Goal: Information Seeking & Learning: Learn about a topic

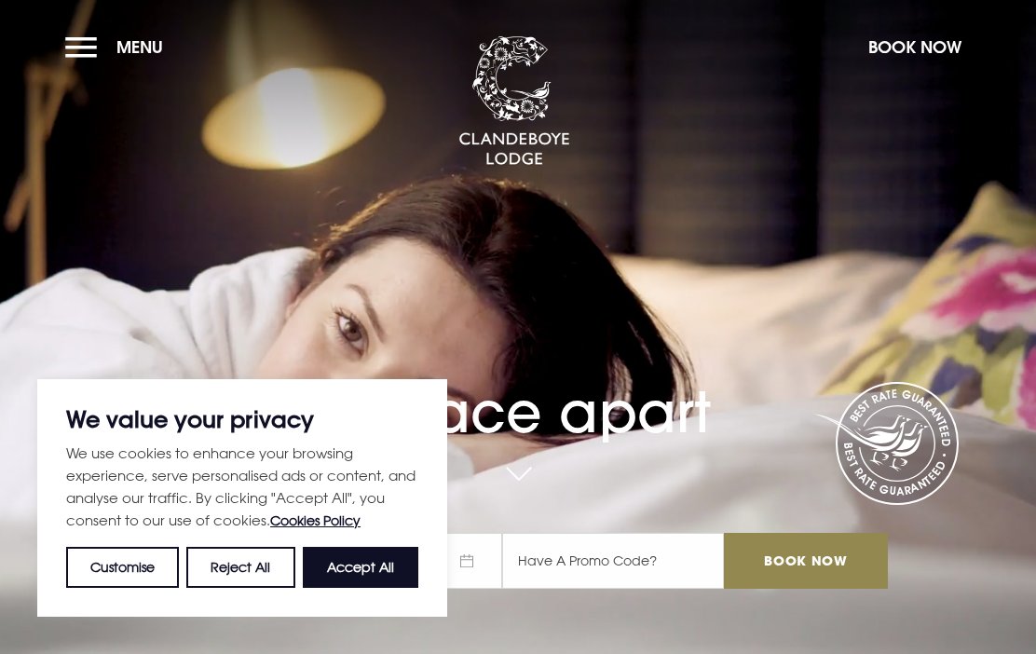
click at [361, 554] on button "Accept All" at bounding box center [361, 567] width 116 height 41
checkbox input "true"
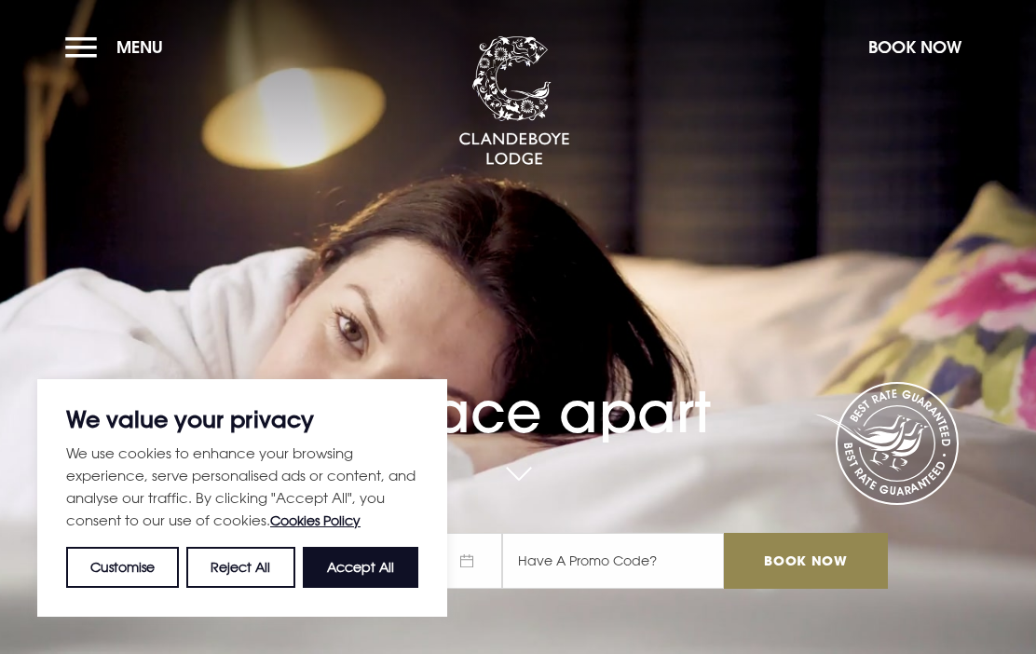
checkbox input "true"
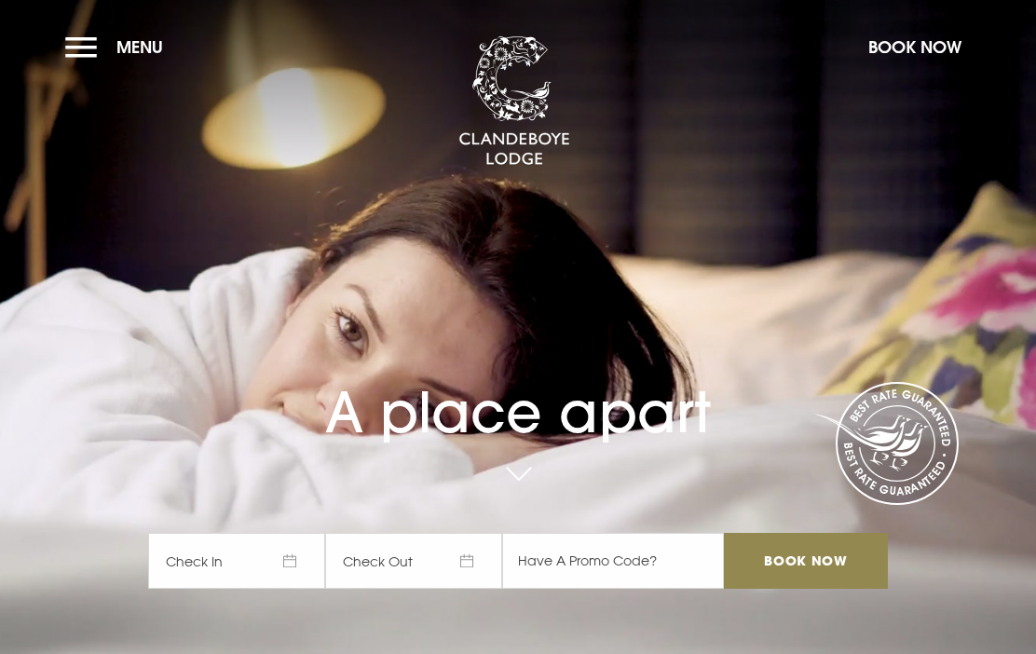
click at [94, 53] on button "Menu" at bounding box center [118, 47] width 107 height 40
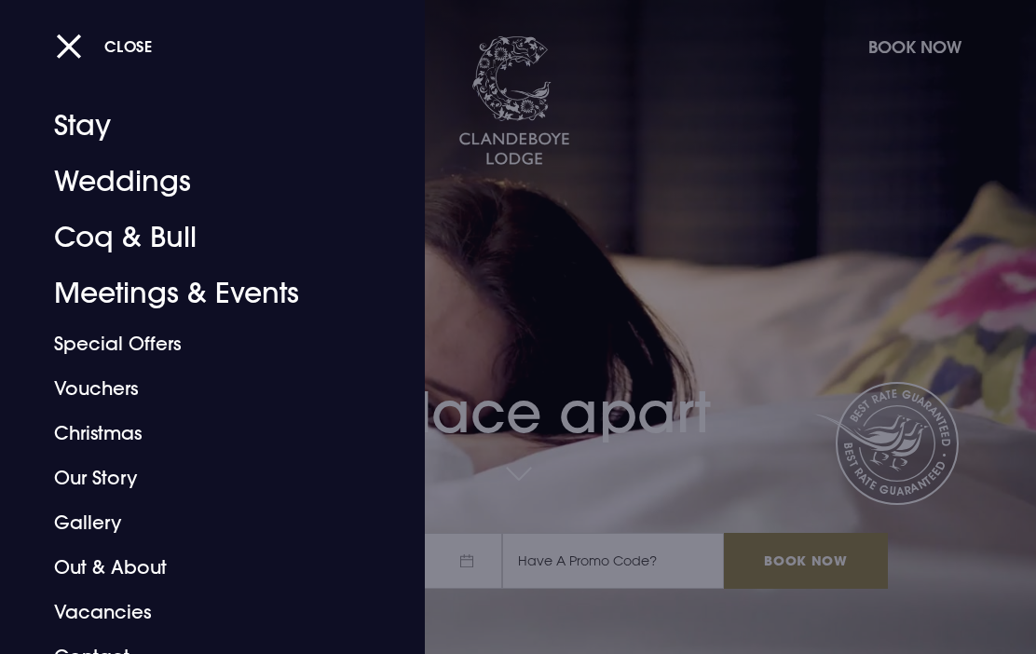
scroll to position [8, 0]
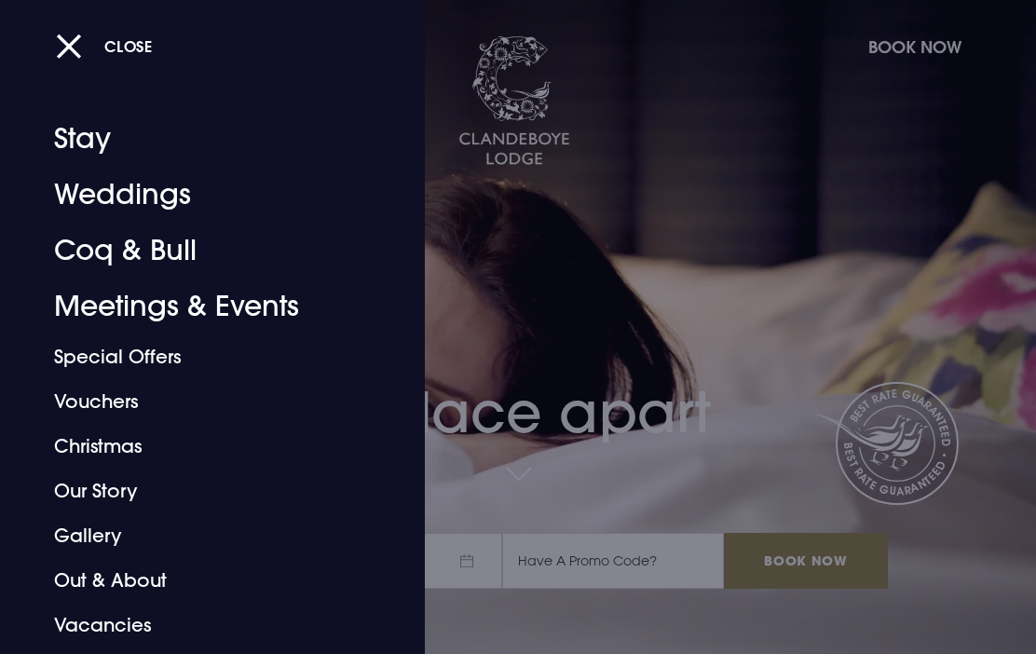
click at [173, 194] on link "Weddings" at bounding box center [200, 195] width 292 height 56
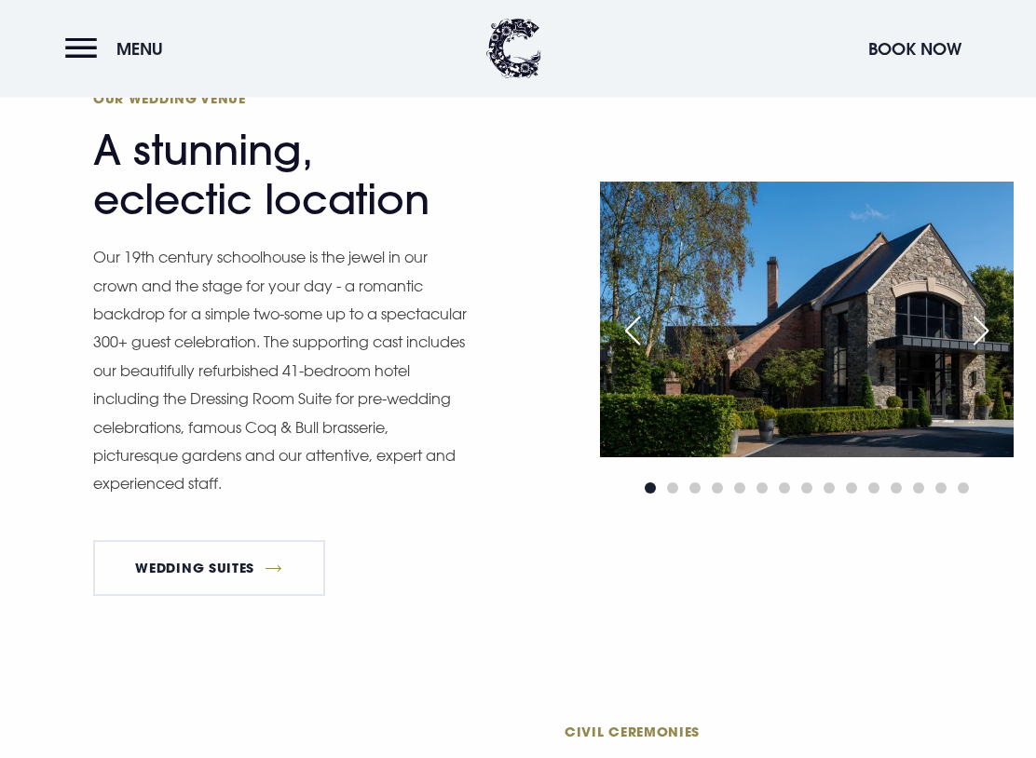
scroll to position [1422, 0]
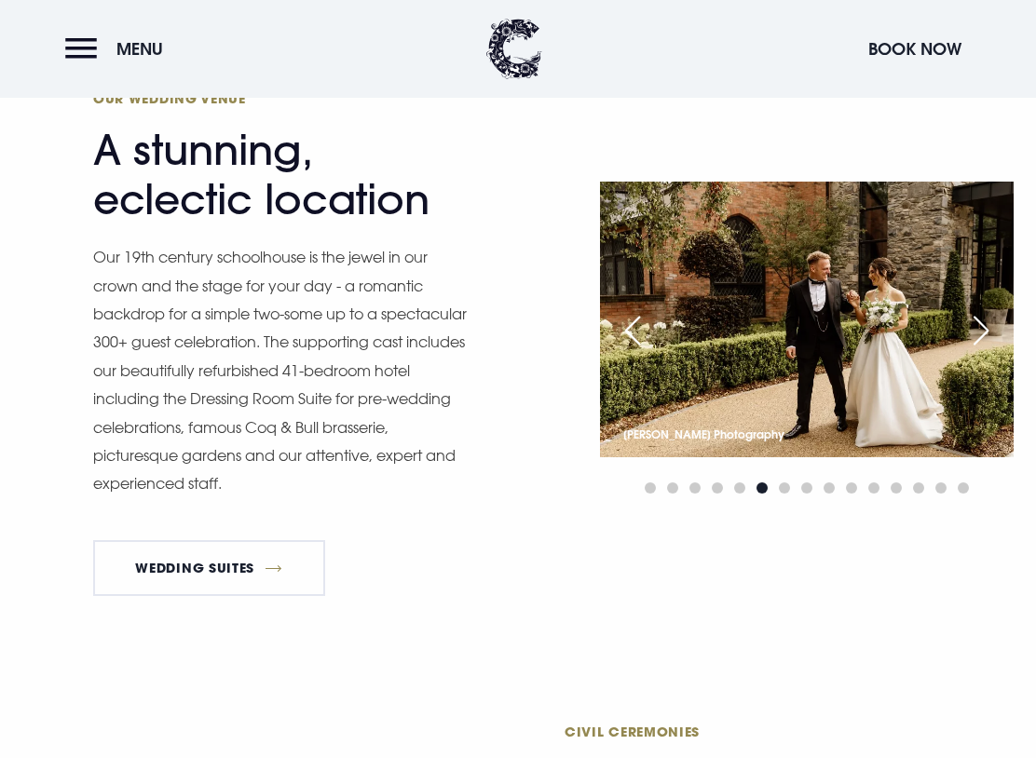
click at [974, 321] on div "Next slide" at bounding box center [981, 330] width 47 height 41
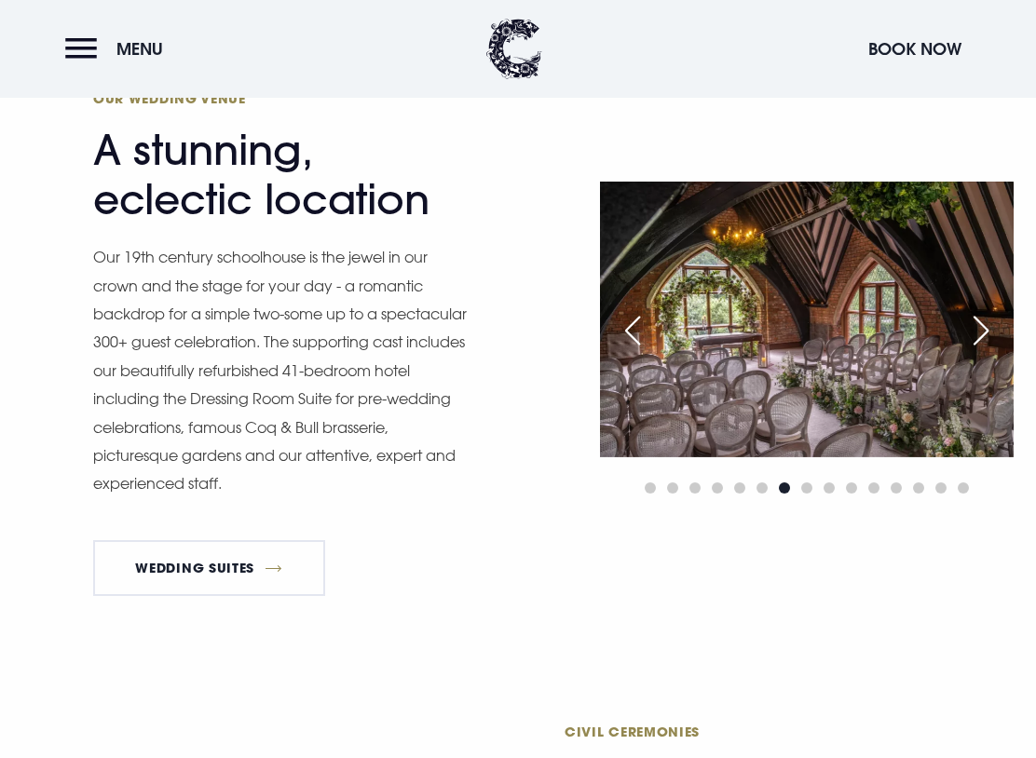
click at [970, 331] on div "Next slide" at bounding box center [981, 330] width 47 height 41
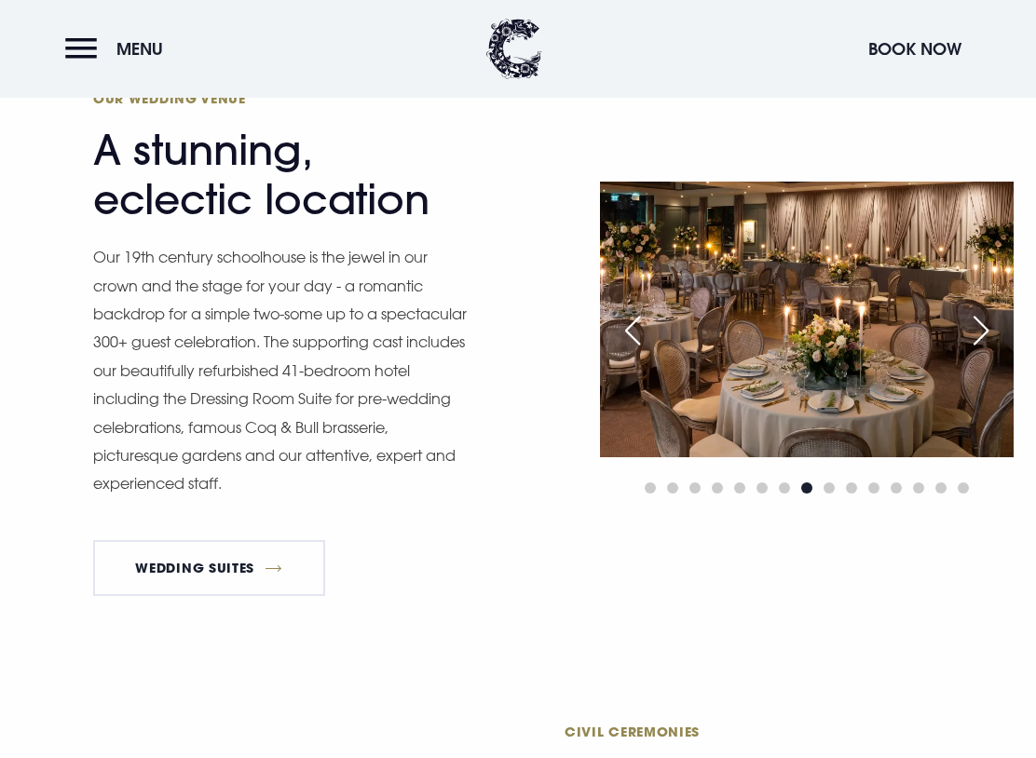
click at [982, 318] on div "Next slide" at bounding box center [981, 330] width 47 height 41
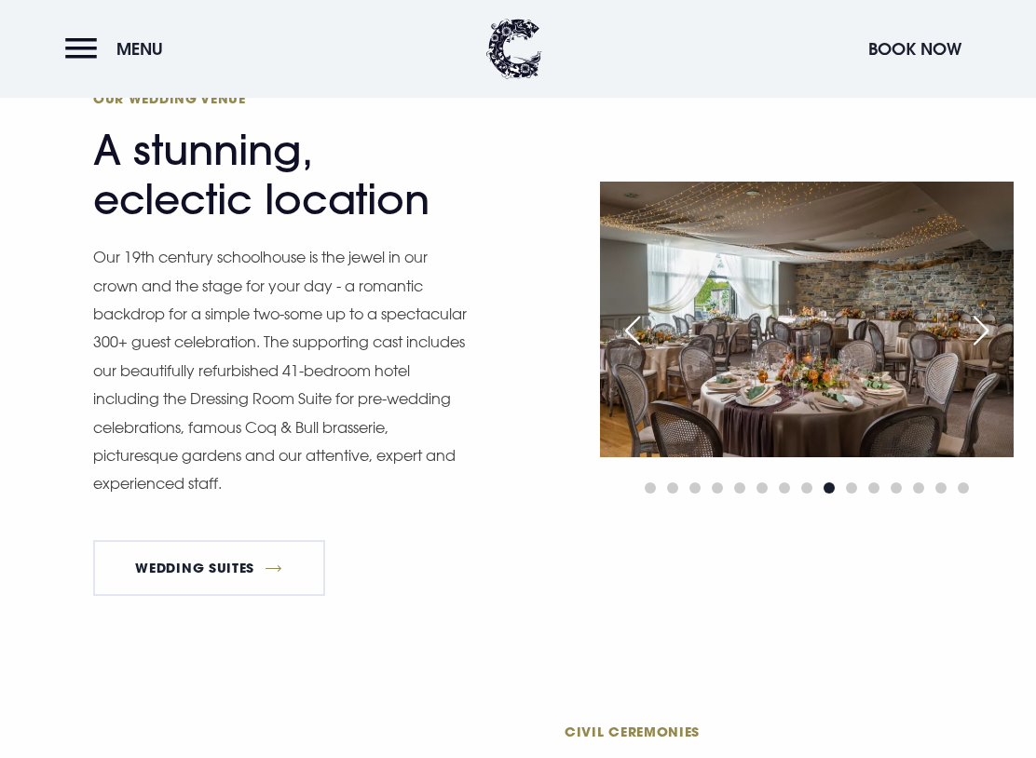
click at [986, 320] on div "Next slide" at bounding box center [981, 330] width 47 height 41
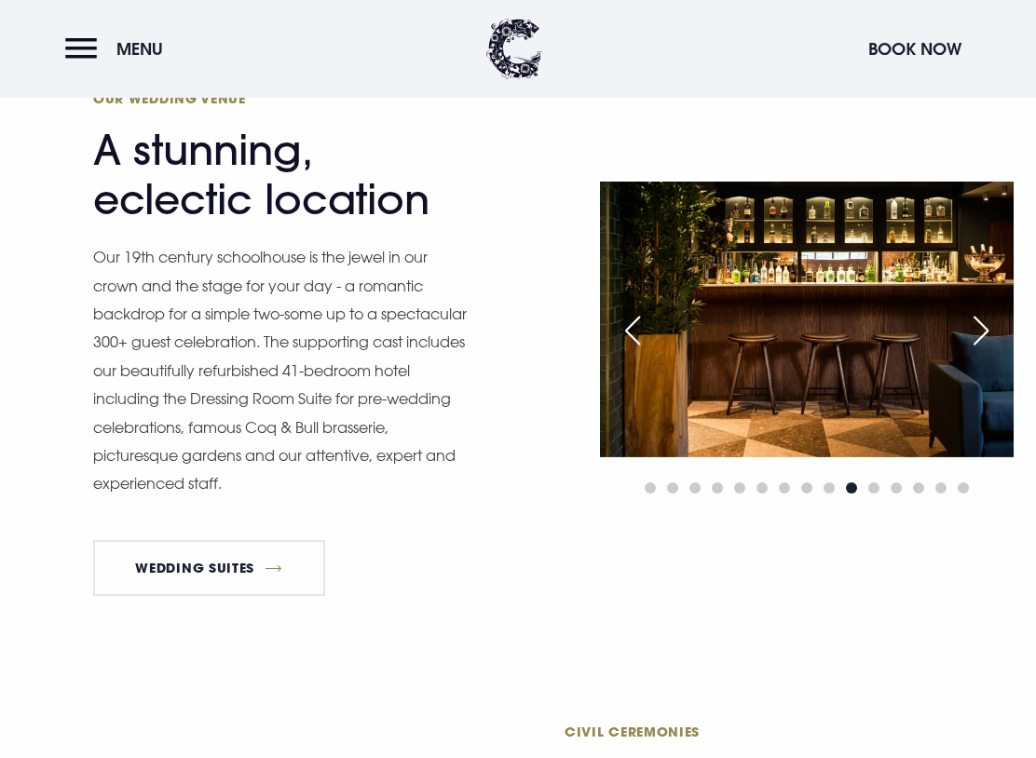
click at [977, 326] on div "Next slide" at bounding box center [981, 330] width 47 height 41
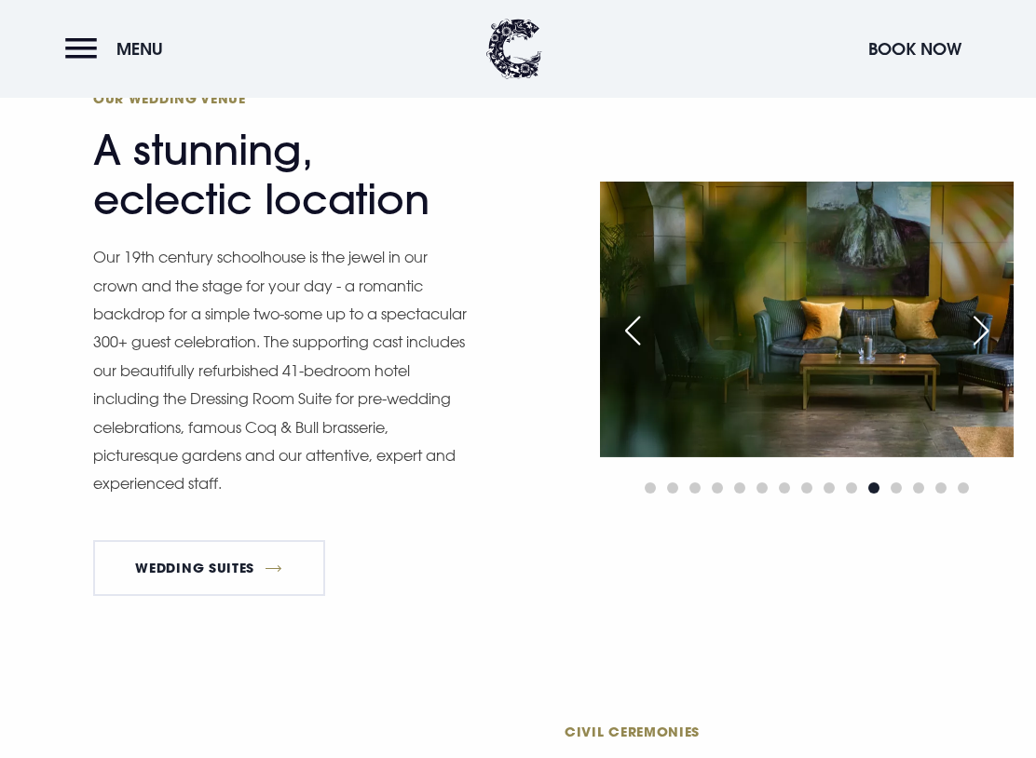
click at [981, 326] on div "Next slide" at bounding box center [981, 330] width 47 height 41
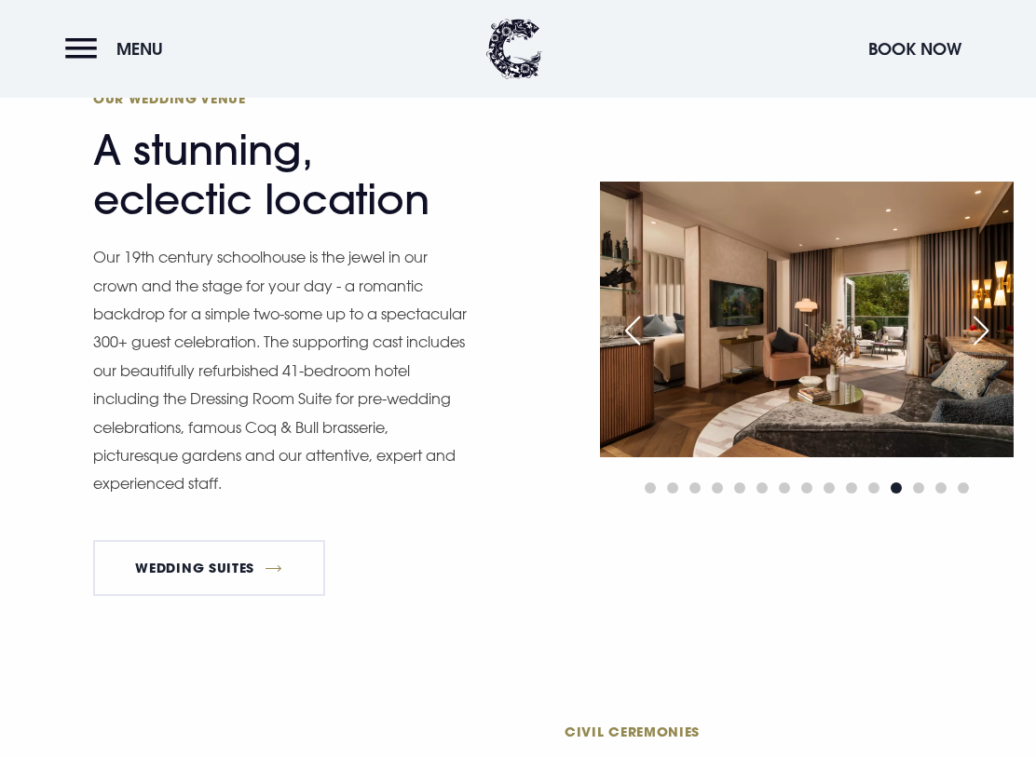
click at [986, 318] on div "Next slide" at bounding box center [981, 330] width 47 height 41
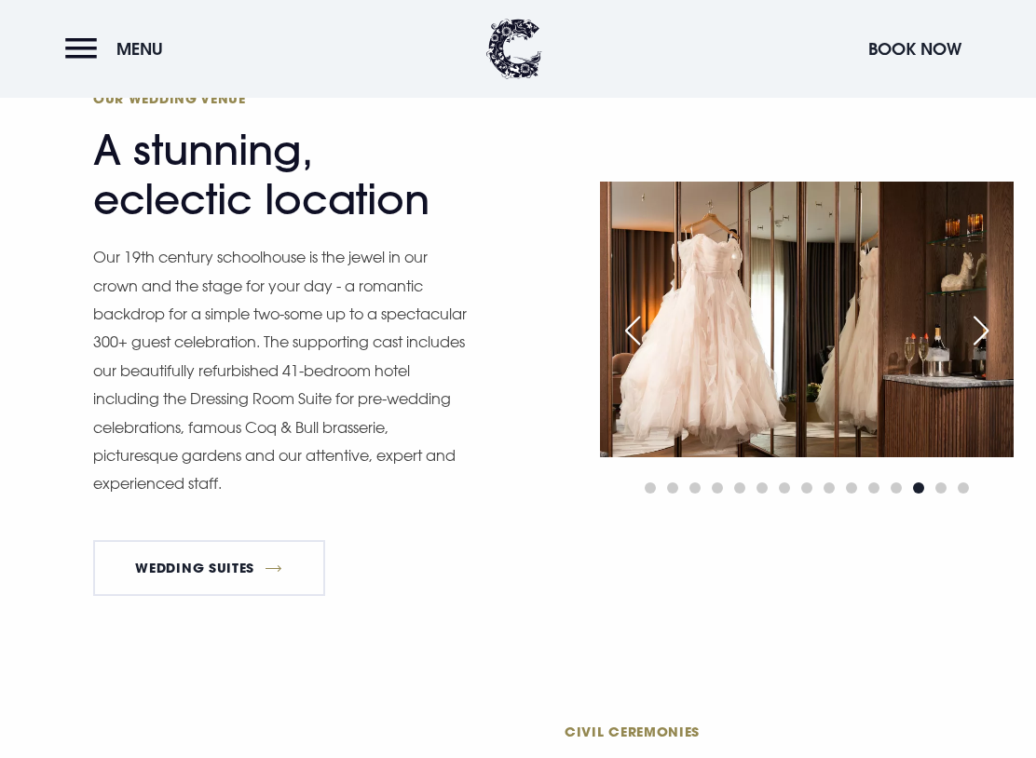
click at [981, 323] on div "Next slide" at bounding box center [981, 330] width 47 height 41
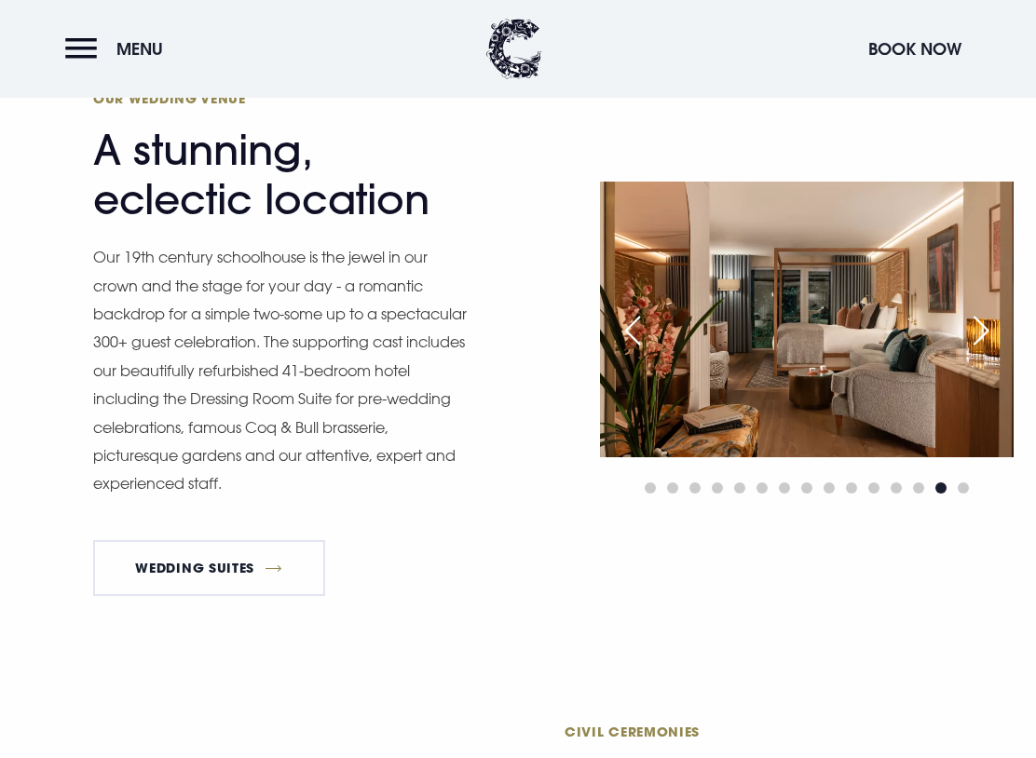
click at [985, 326] on div "Next slide" at bounding box center [981, 330] width 47 height 41
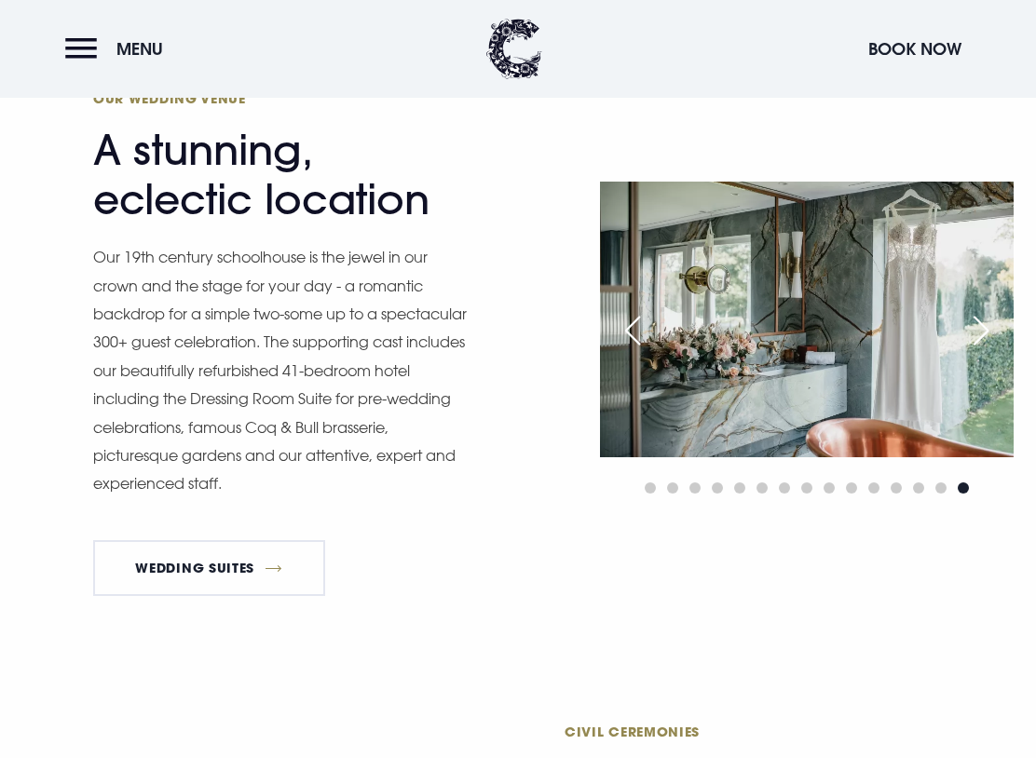
click at [989, 328] on div "Next slide" at bounding box center [981, 330] width 47 height 41
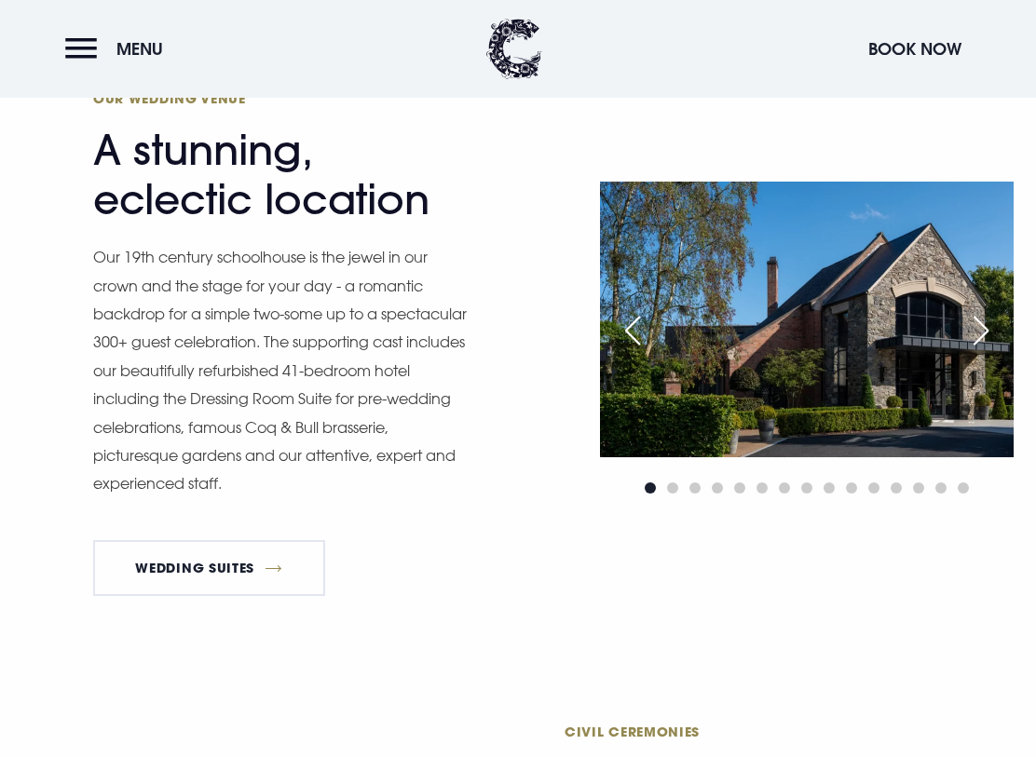
click at [981, 326] on div "Next slide" at bounding box center [981, 330] width 47 height 41
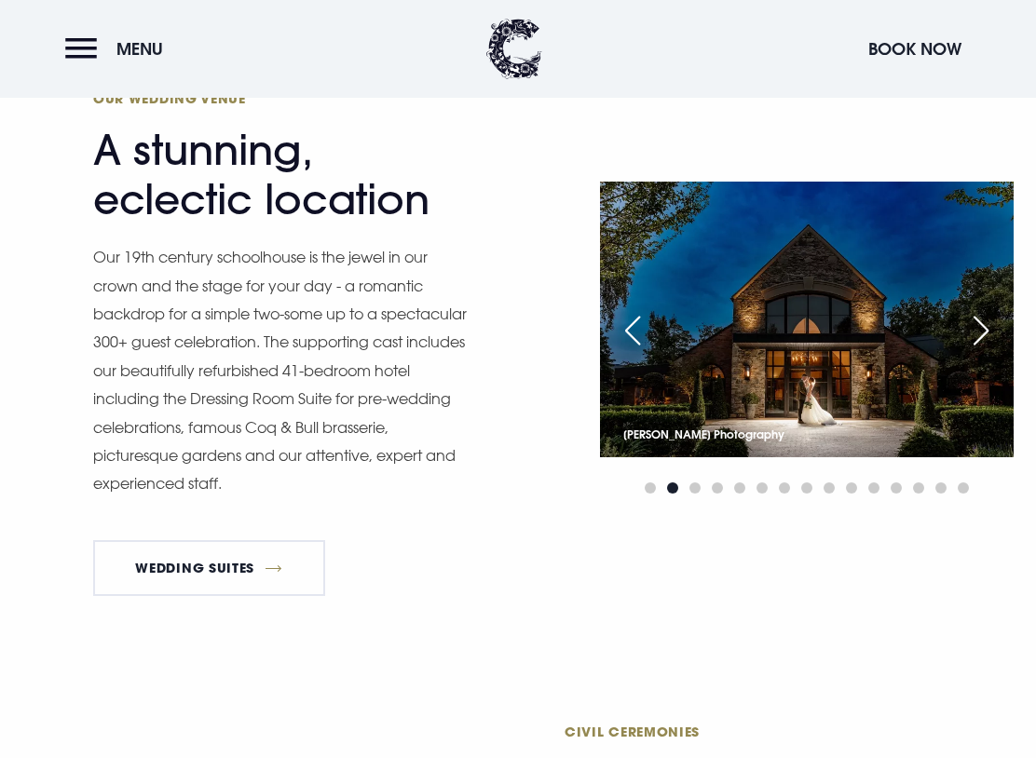
click at [983, 321] on div "Next slide" at bounding box center [981, 330] width 47 height 41
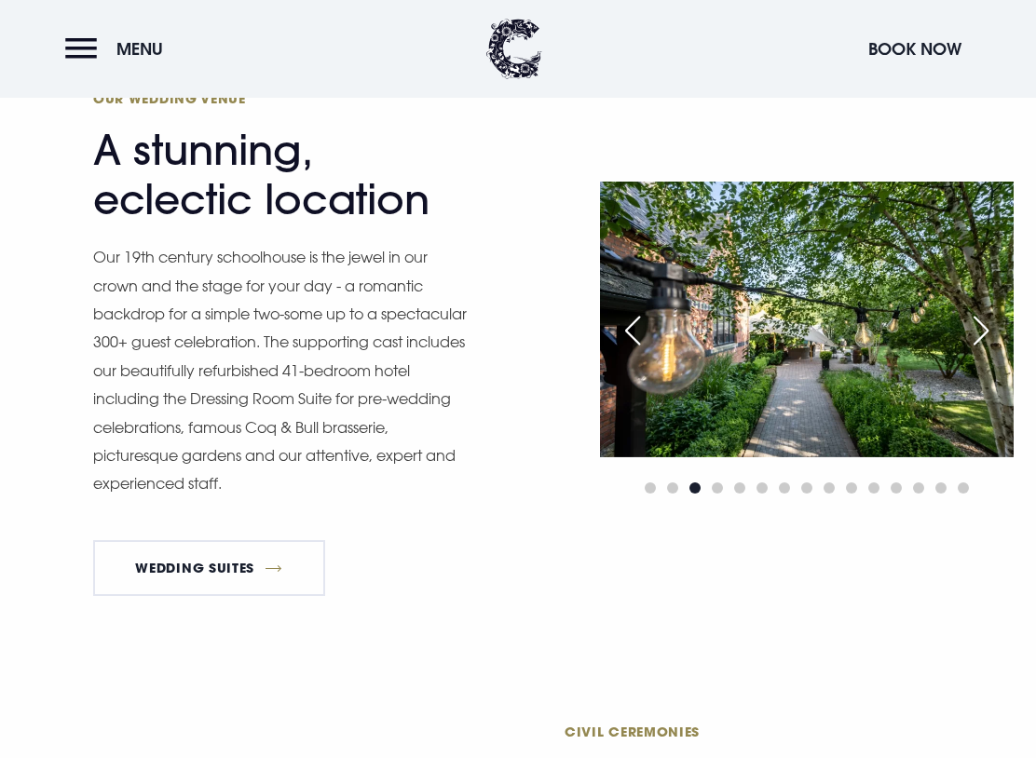
click at [985, 320] on div "Next slide" at bounding box center [981, 330] width 47 height 41
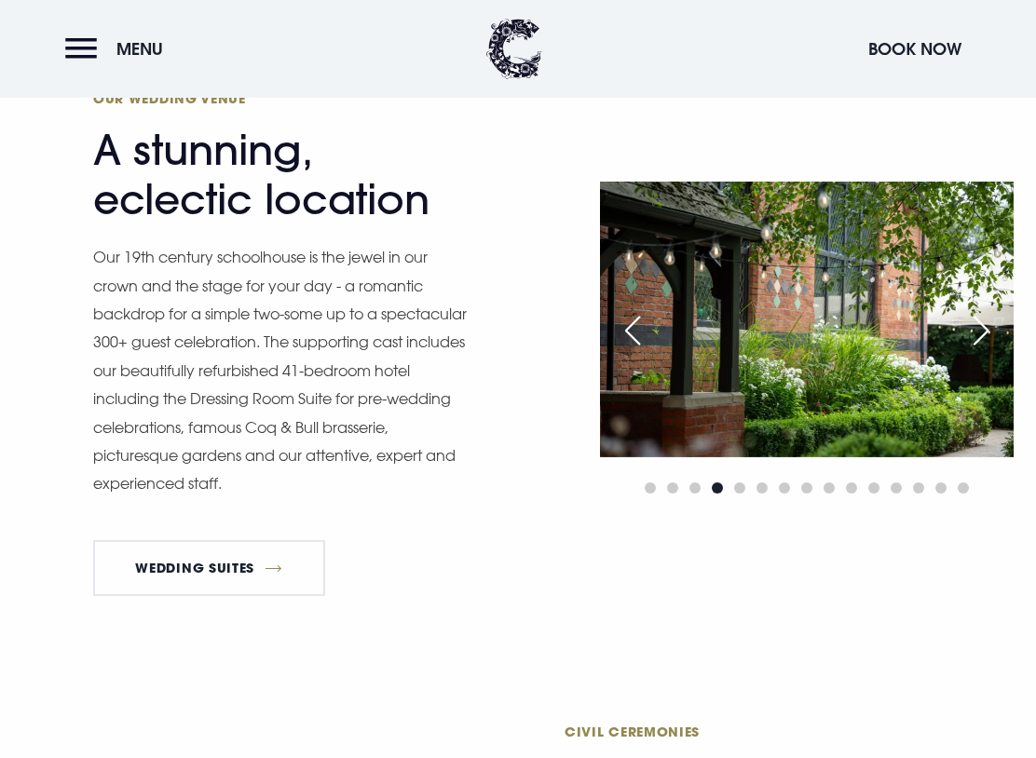
click at [992, 319] on div "Next slide" at bounding box center [981, 330] width 47 height 41
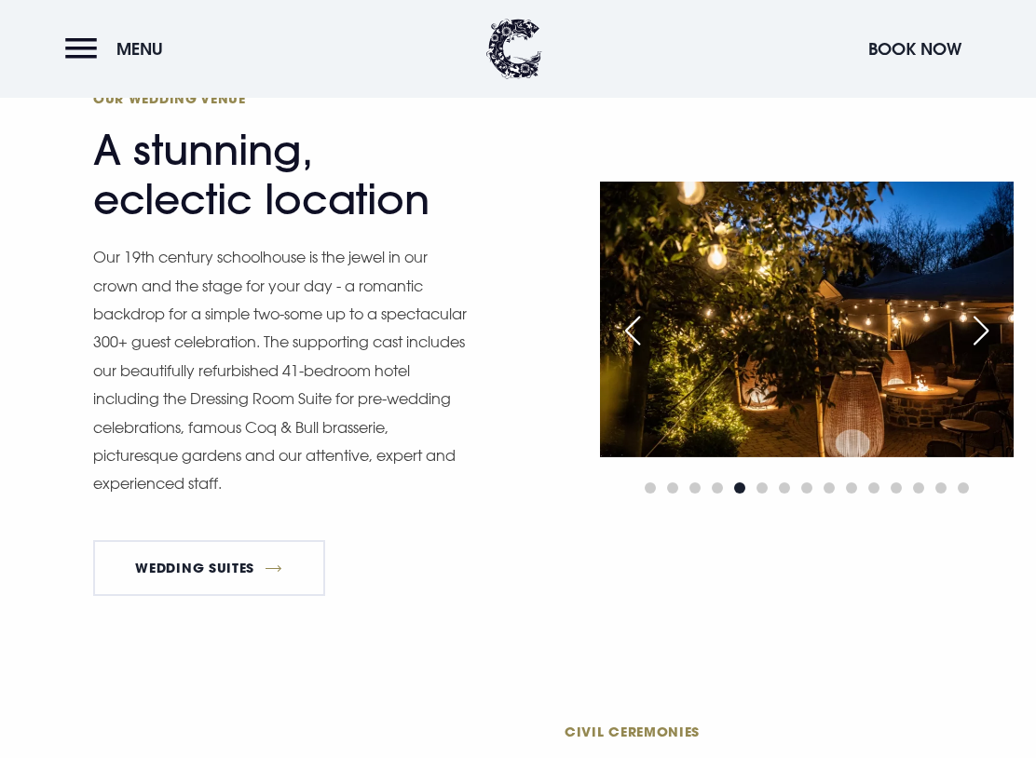
click at [991, 321] on div "Next slide" at bounding box center [981, 330] width 47 height 41
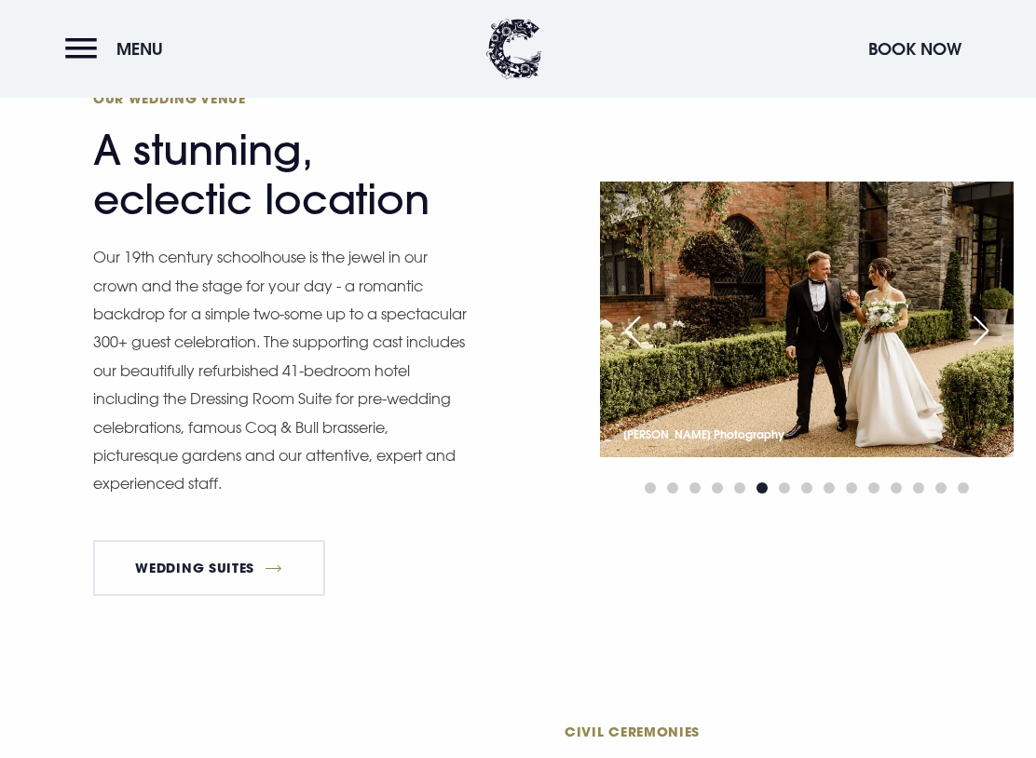
click at [993, 321] on div "Next slide" at bounding box center [981, 330] width 47 height 41
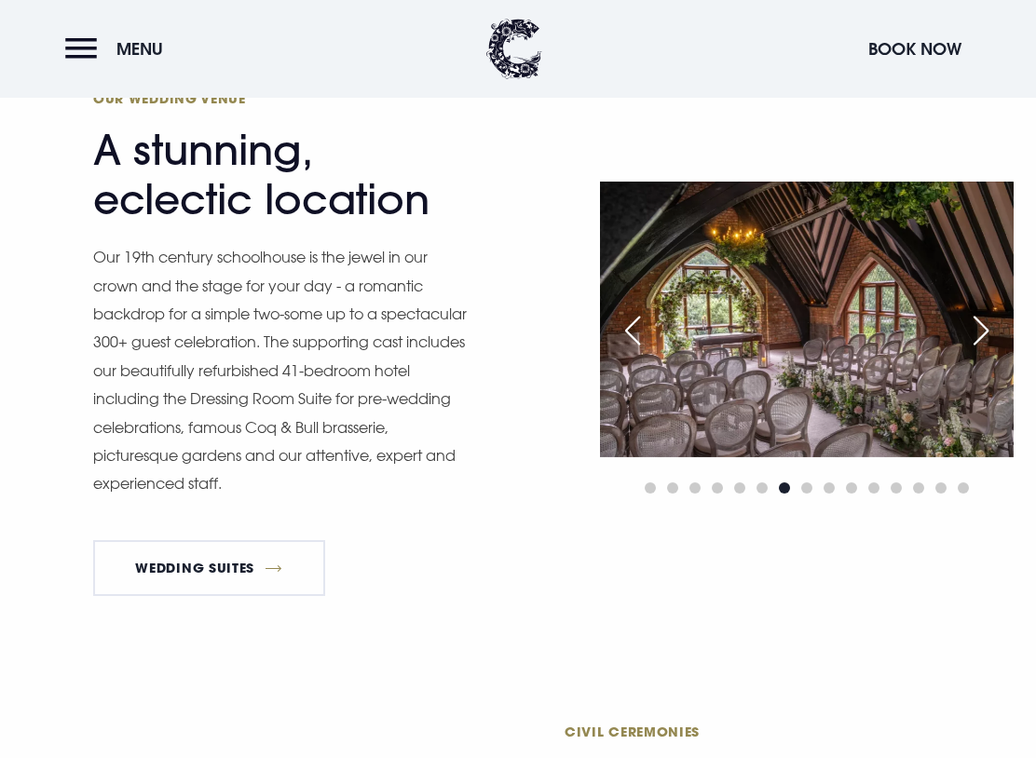
click at [988, 321] on div "Next slide" at bounding box center [981, 330] width 47 height 41
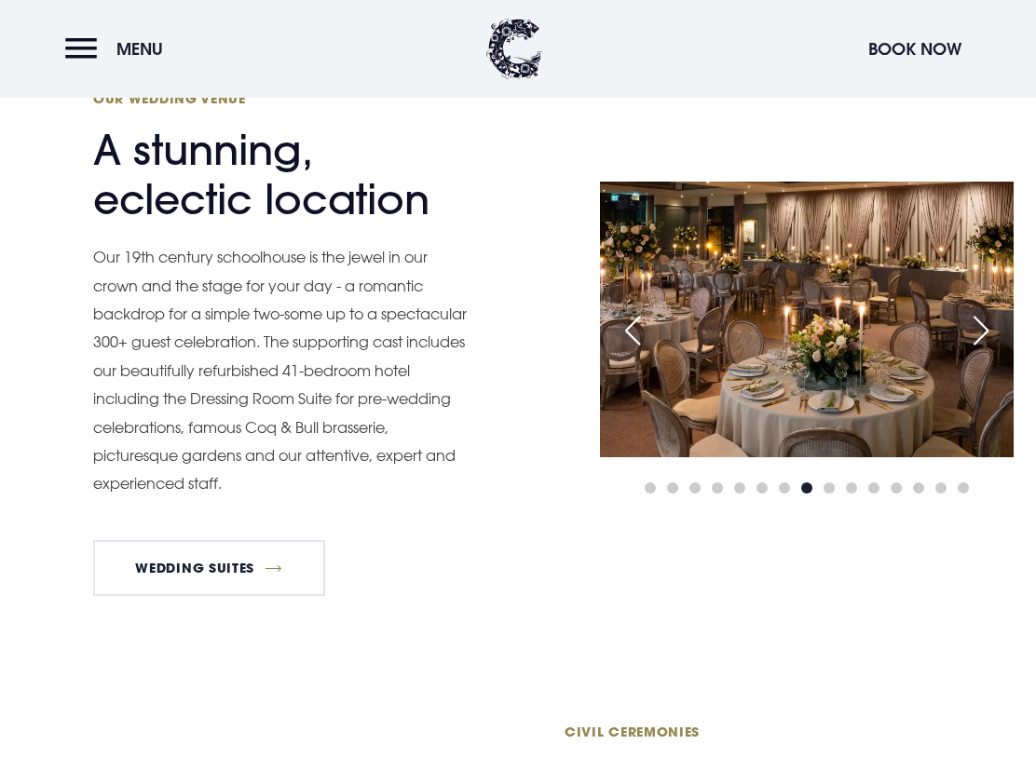
click at [981, 327] on div "Next slide" at bounding box center [981, 330] width 47 height 41
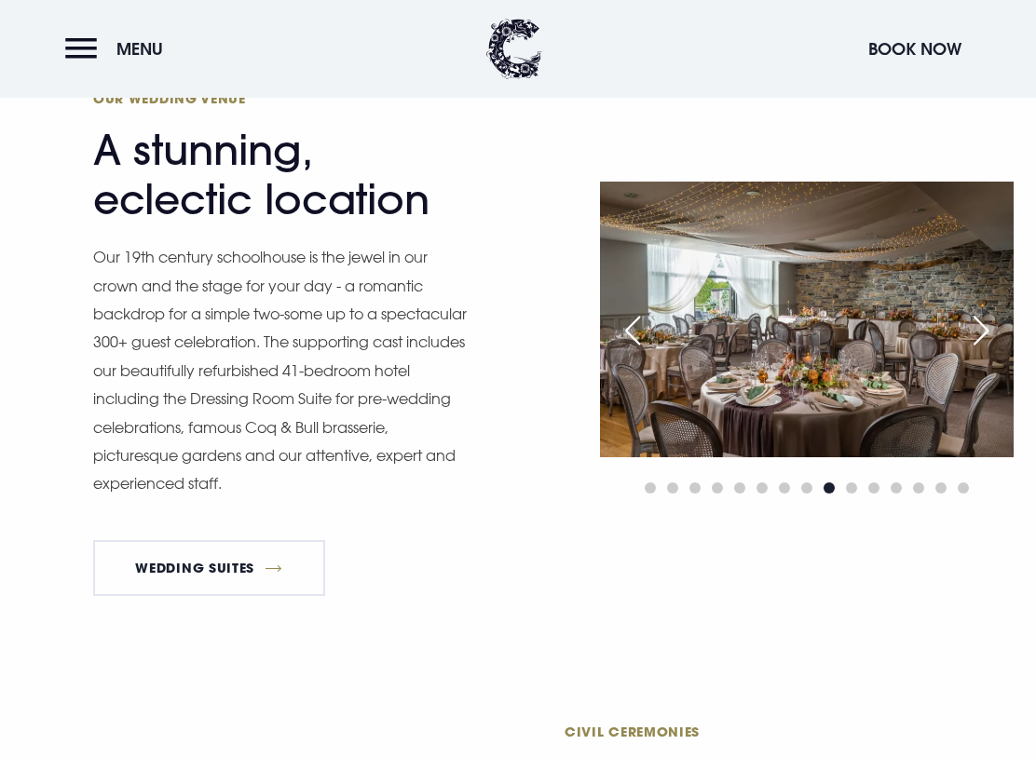
click at [980, 329] on div "Next slide" at bounding box center [981, 330] width 47 height 41
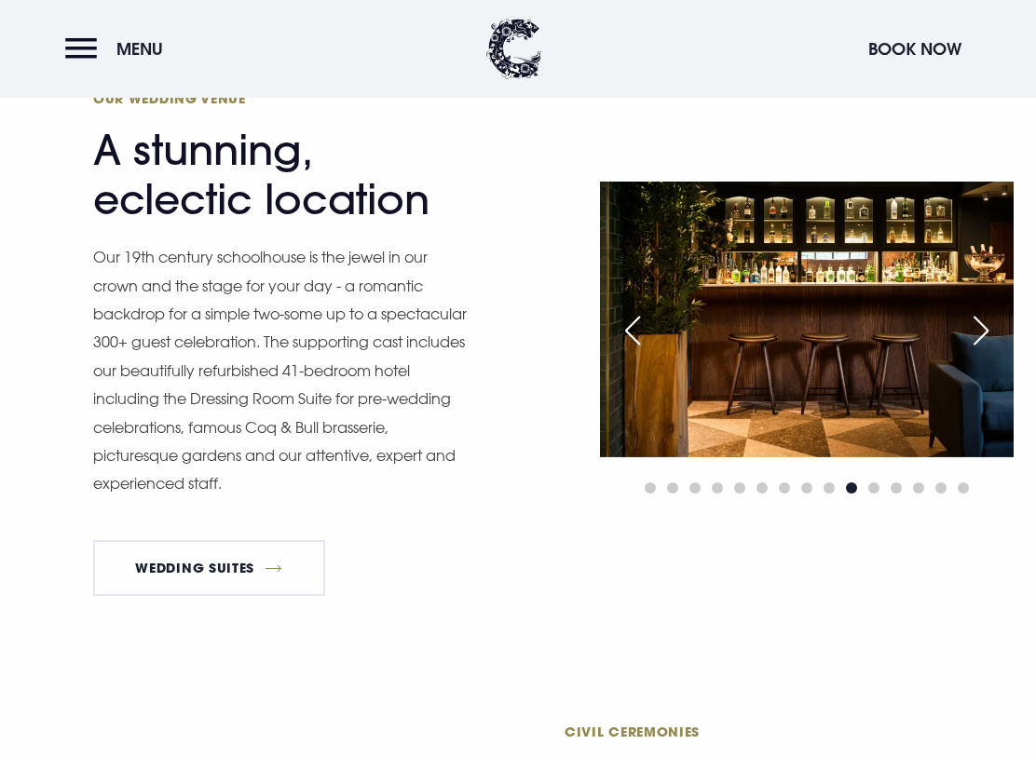
click at [981, 328] on div "Next slide" at bounding box center [981, 330] width 47 height 41
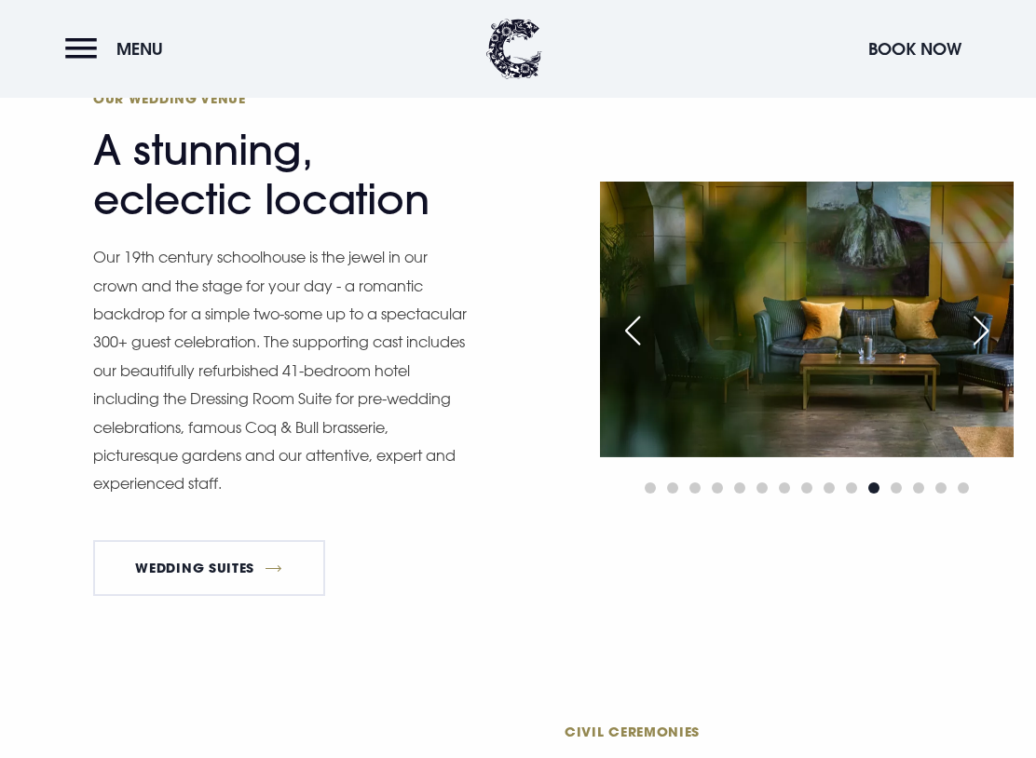
click at [991, 322] on div "Next slide" at bounding box center [981, 330] width 47 height 41
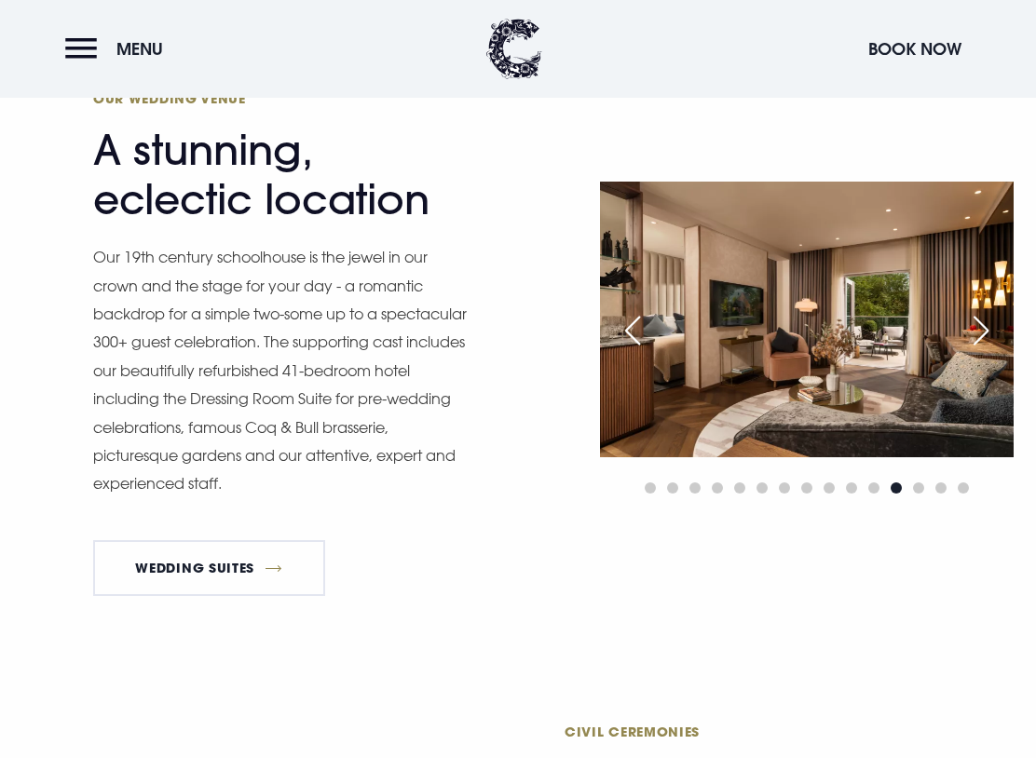
click at [986, 324] on div "Next slide" at bounding box center [981, 330] width 47 height 41
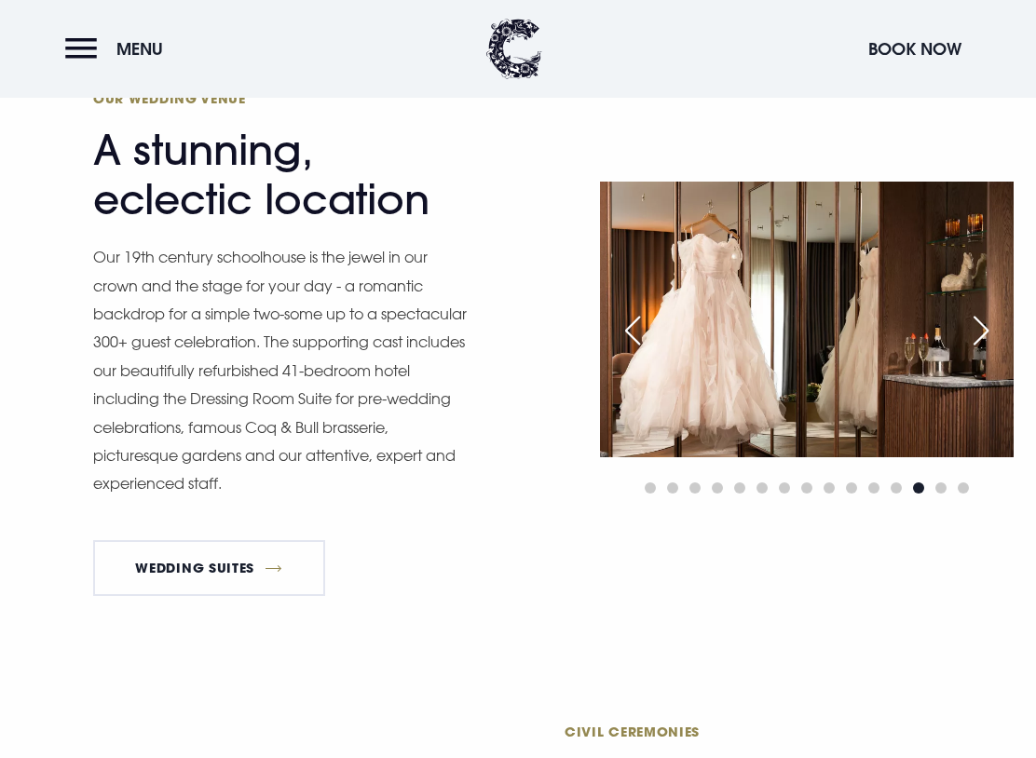
click at [991, 318] on div "Next slide" at bounding box center [981, 330] width 47 height 41
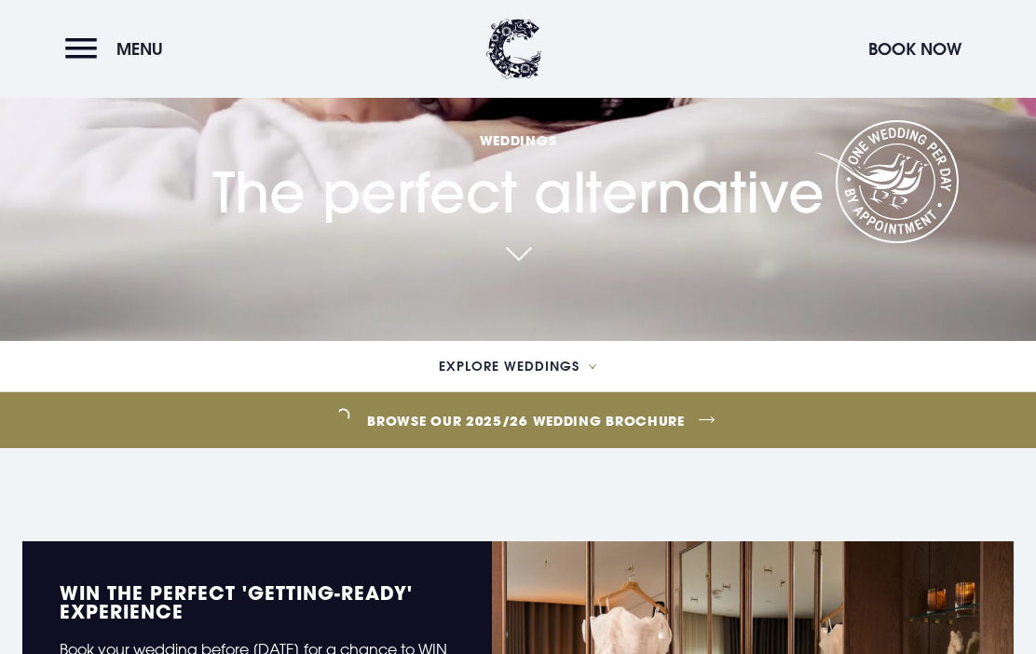
scroll to position [0, 0]
